Goal: Information Seeking & Learning: Learn about a topic

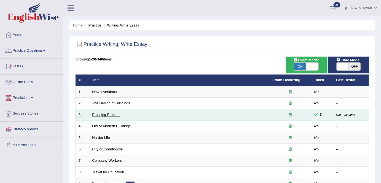
click at [114, 114] on link "Pressing Problem" at bounding box center [106, 114] width 28 height 4
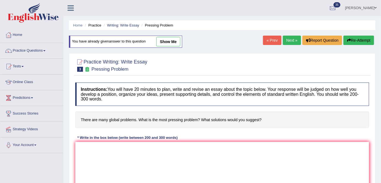
click at [170, 43] on link "show me" at bounding box center [168, 41] width 24 height 9
type textarea "The increasing influence of climate change on our lives has ignited numerous di…"
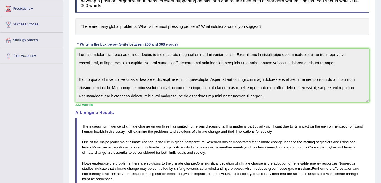
scroll to position [100, 0]
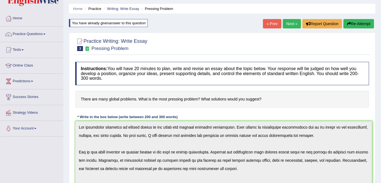
scroll to position [0, 0]
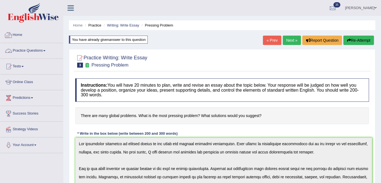
click at [20, 37] on link "Home" at bounding box center [31, 34] width 63 height 14
